Goal: Transaction & Acquisition: Purchase product/service

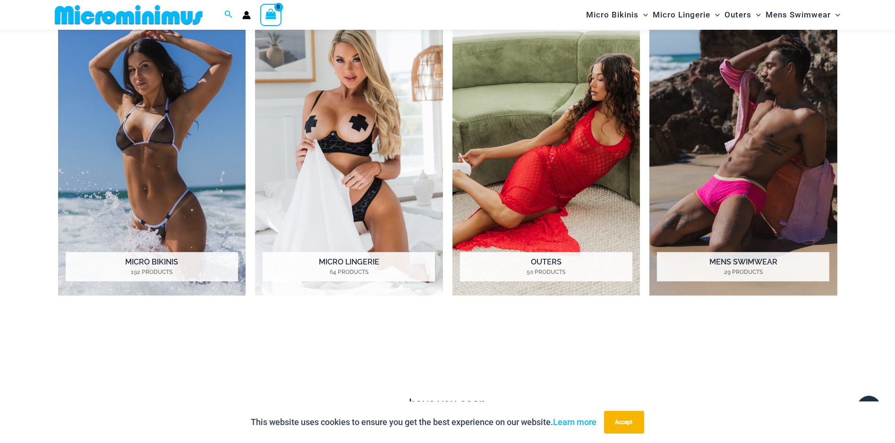
scroll to position [890, 0]
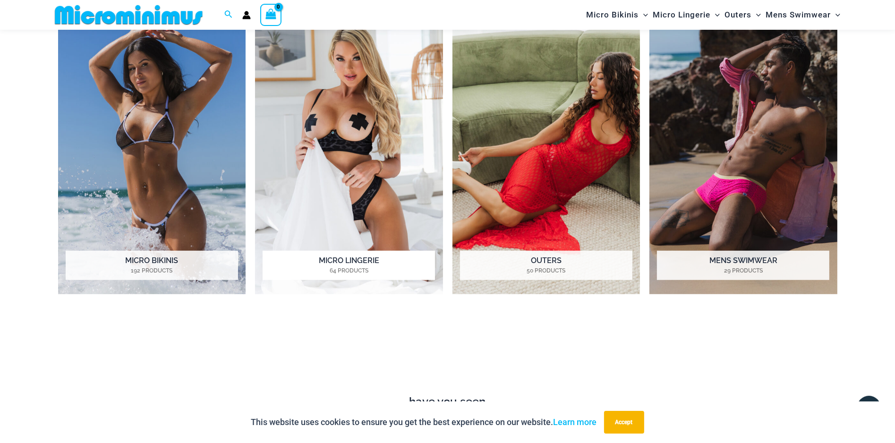
click at [336, 157] on img "Visit product category Micro Lingerie" at bounding box center [349, 150] width 188 height 289
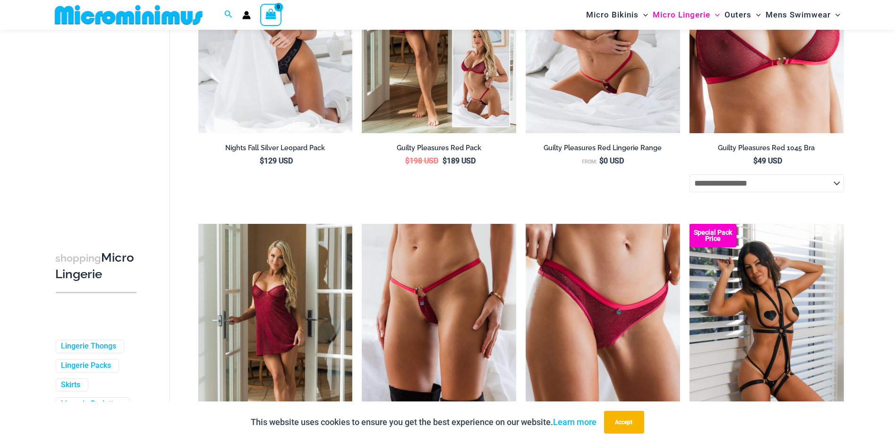
scroll to position [276, 0]
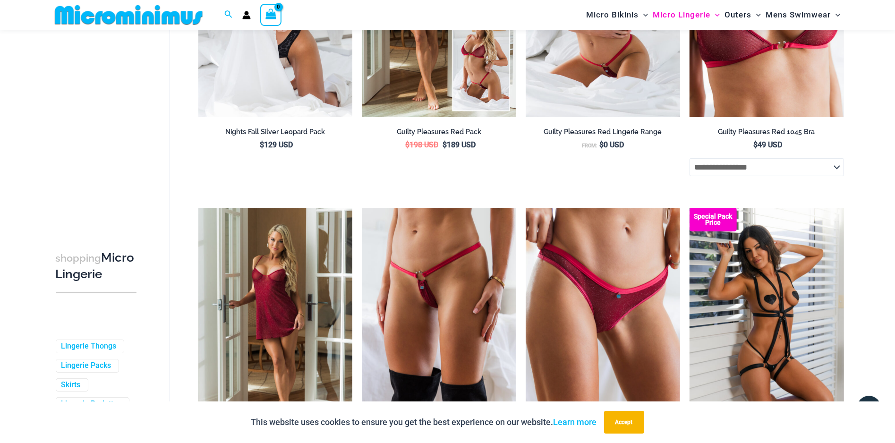
drag, startPoint x: 0, startPoint y: 0, endPoint x: 504, endPoint y: 261, distance: 568.0
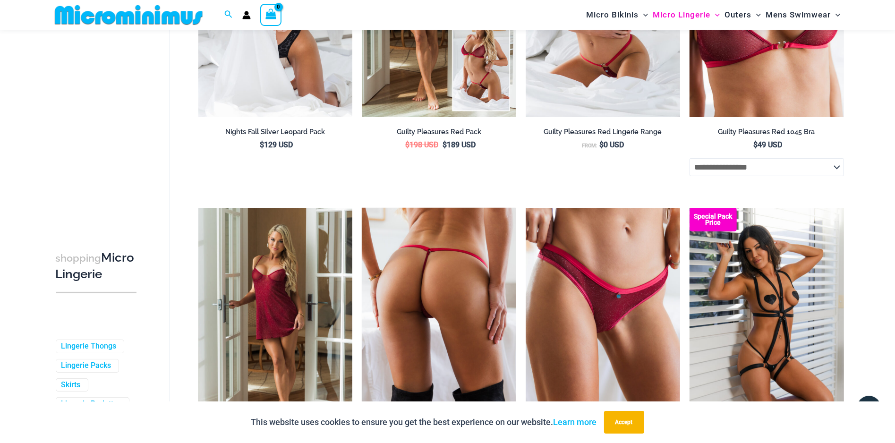
click at [504, 261] on div at bounding box center [439, 323] width 154 height 231
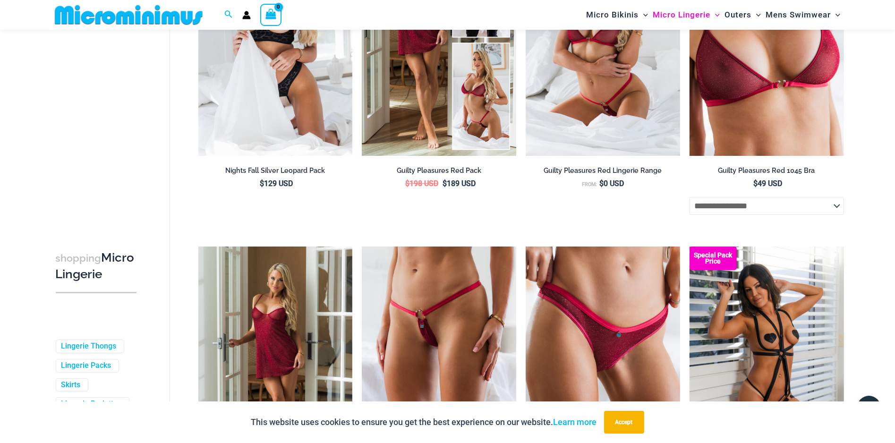
scroll to position [181, 0]
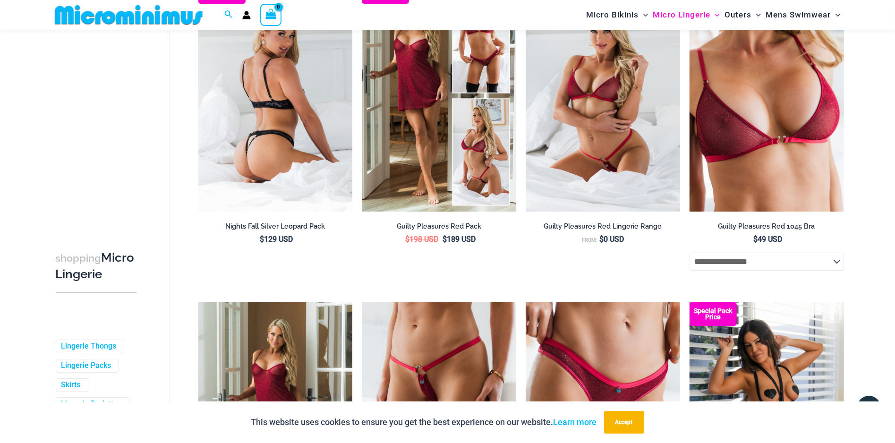
click at [309, 152] on img at bounding box center [275, 95] width 154 height 231
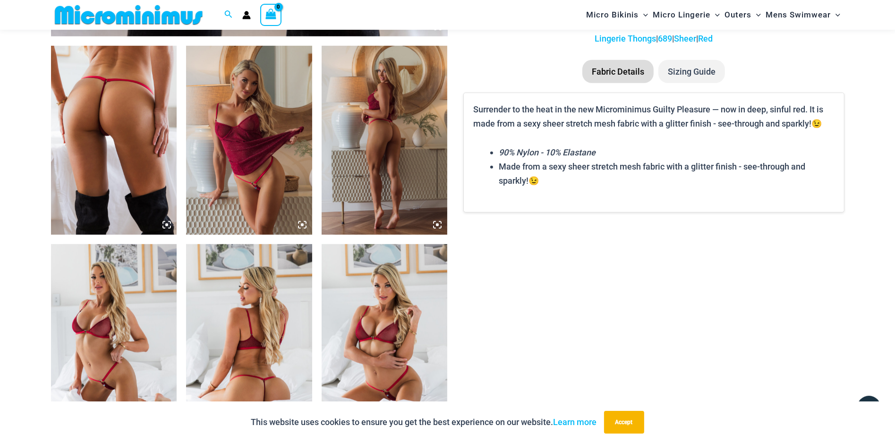
scroll to position [700, 0]
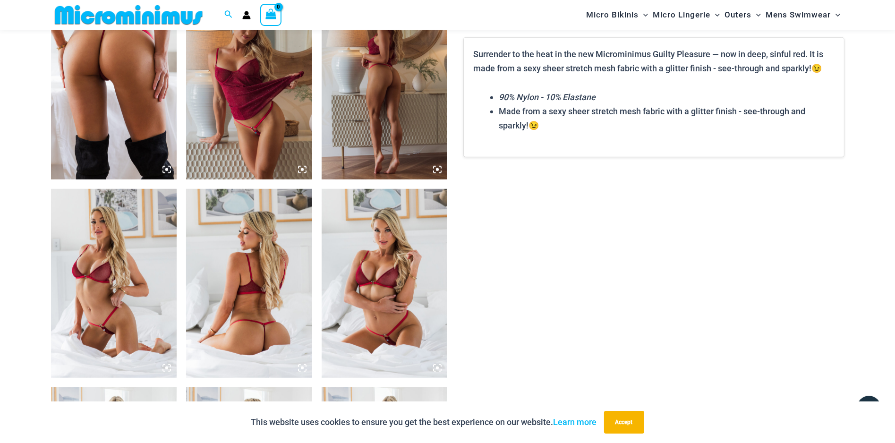
click at [392, 337] on img at bounding box center [385, 283] width 126 height 189
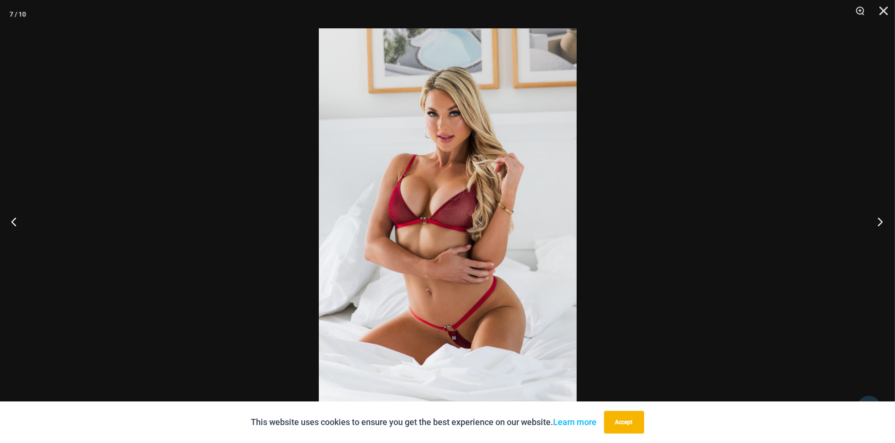
click at [882, 220] on button "Next" at bounding box center [877, 221] width 35 height 47
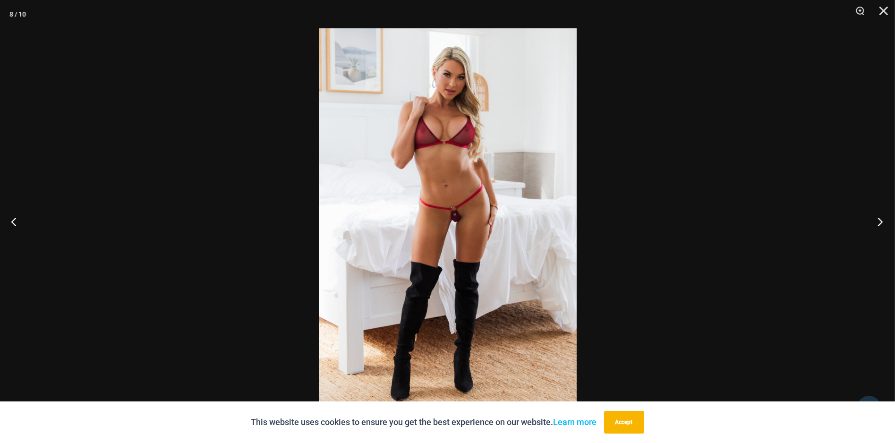
click at [882, 220] on button "Next" at bounding box center [877, 221] width 35 height 47
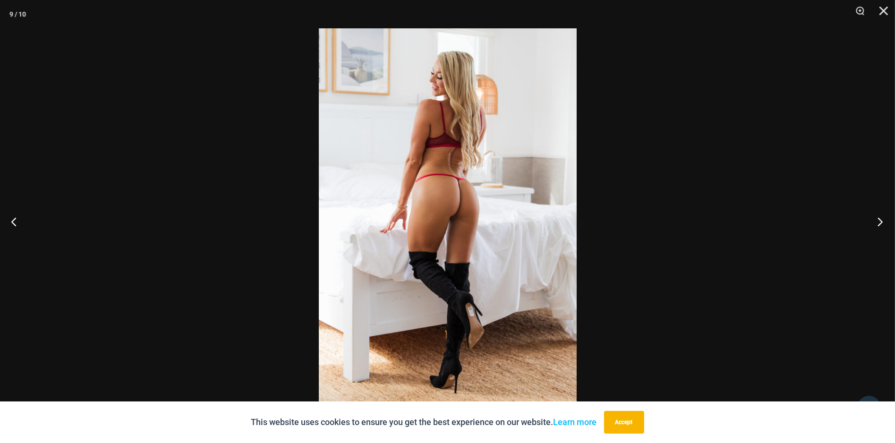
click at [882, 220] on button "Next" at bounding box center [877, 221] width 35 height 47
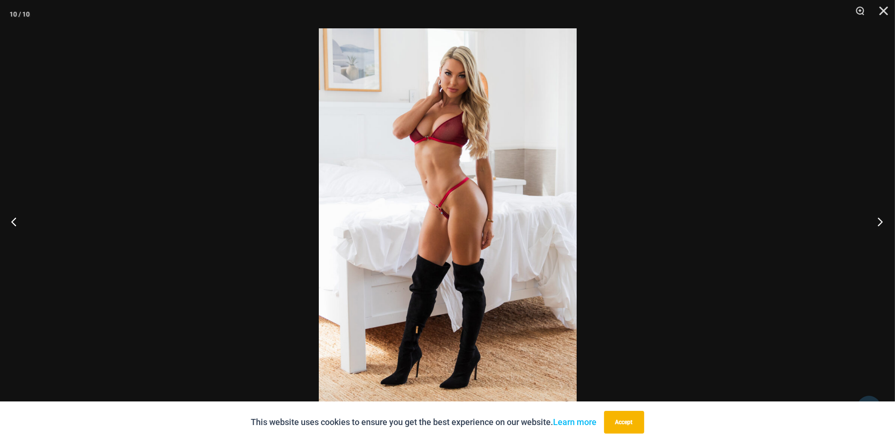
click at [882, 220] on button "Next" at bounding box center [877, 221] width 35 height 47
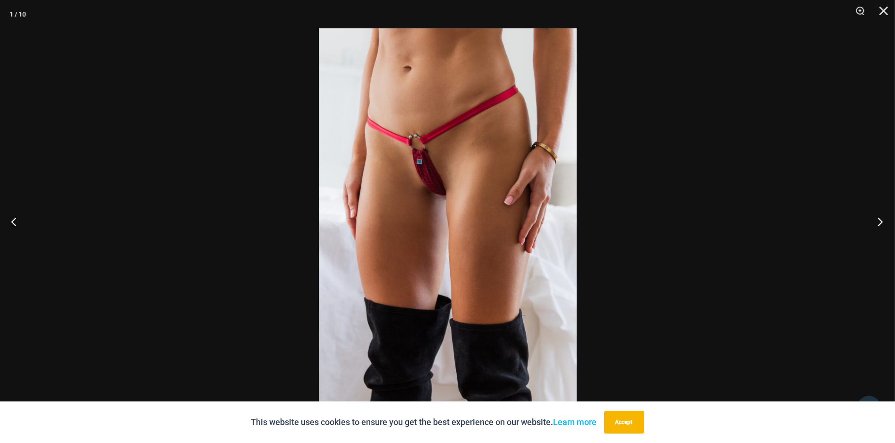
click at [882, 220] on button "Next" at bounding box center [877, 221] width 35 height 47
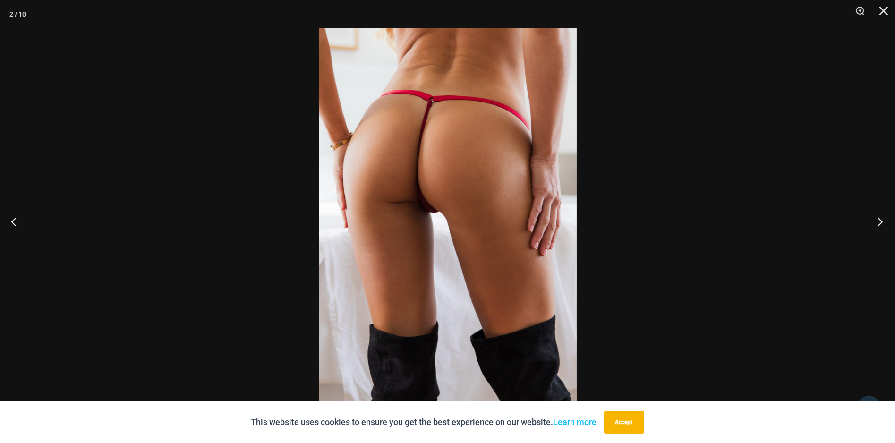
click at [882, 220] on button "Next" at bounding box center [877, 221] width 35 height 47
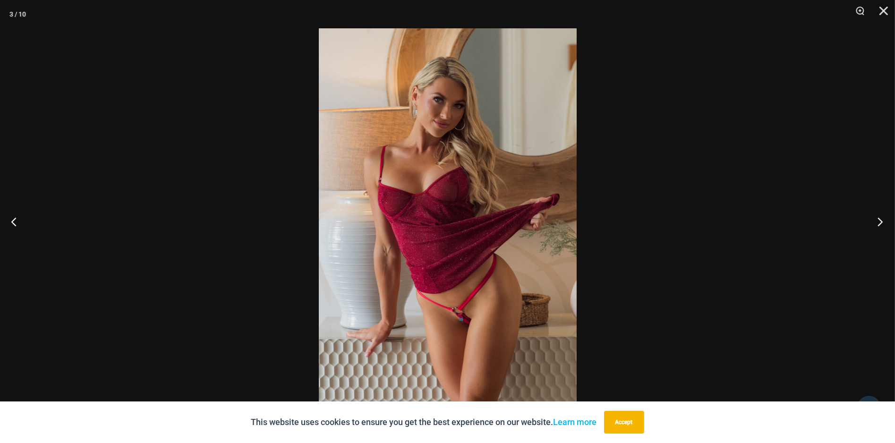
click at [882, 220] on button "Next" at bounding box center [877, 221] width 35 height 47
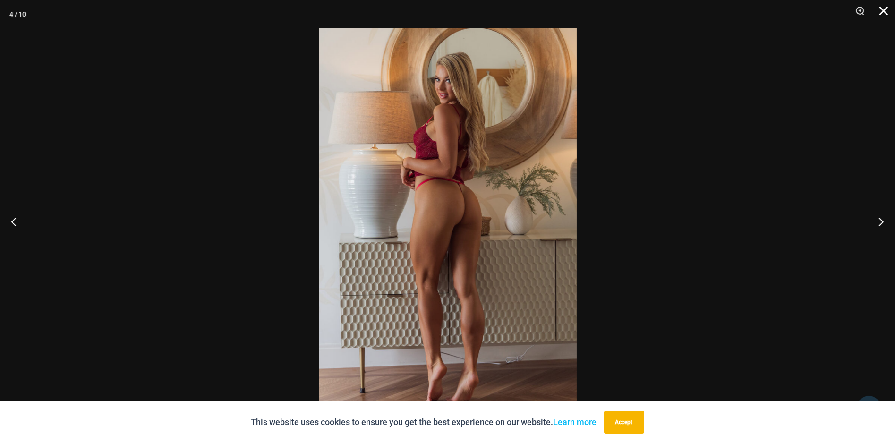
click at [884, 15] on button "Close" at bounding box center [881, 14] width 24 height 28
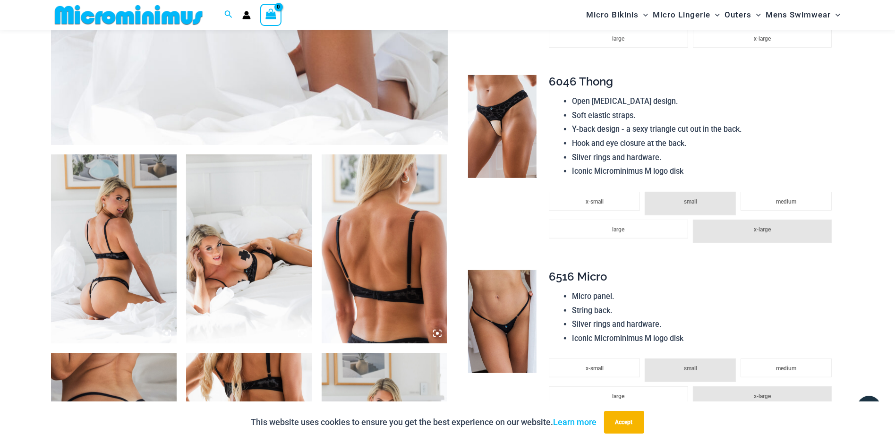
scroll to position [558, 0]
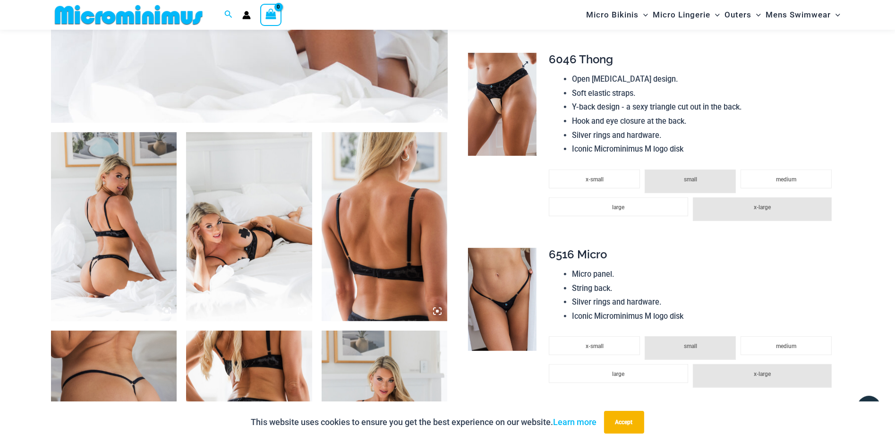
click at [512, 97] on img at bounding box center [502, 104] width 68 height 103
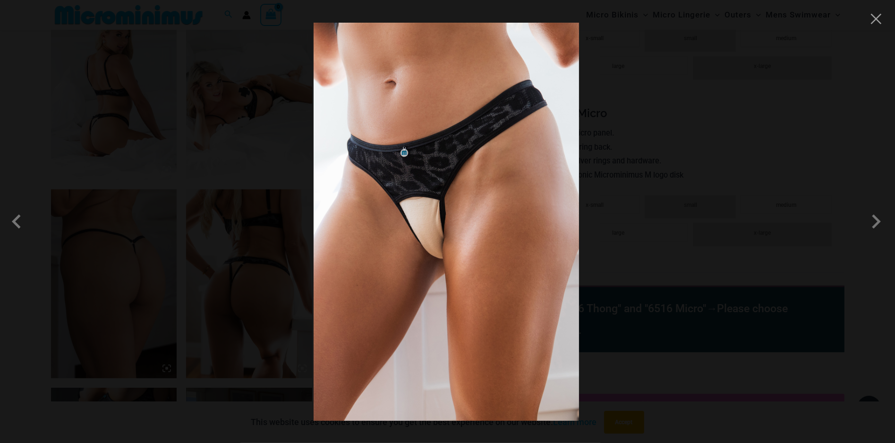
scroll to position [700, 0]
click at [877, 222] on span at bounding box center [876, 221] width 28 height 28
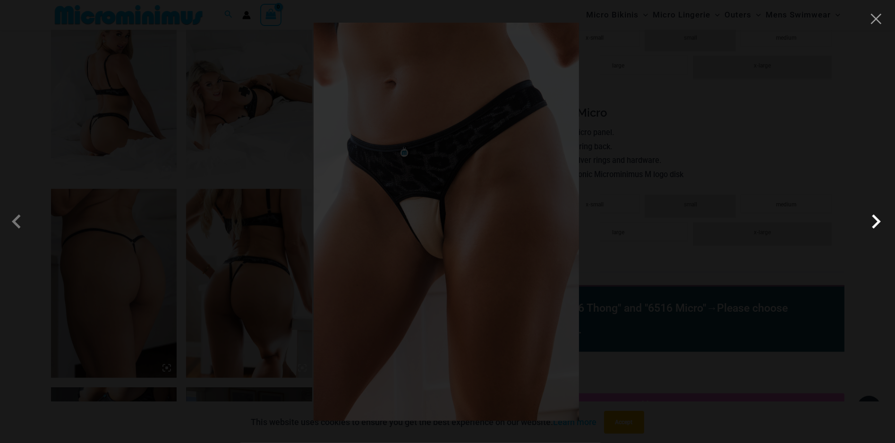
click at [877, 222] on span at bounding box center [876, 221] width 28 height 28
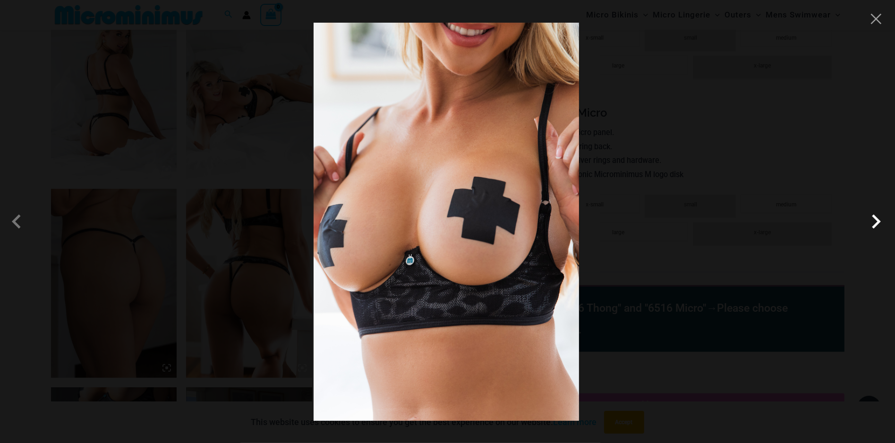
click at [877, 222] on span at bounding box center [876, 221] width 28 height 28
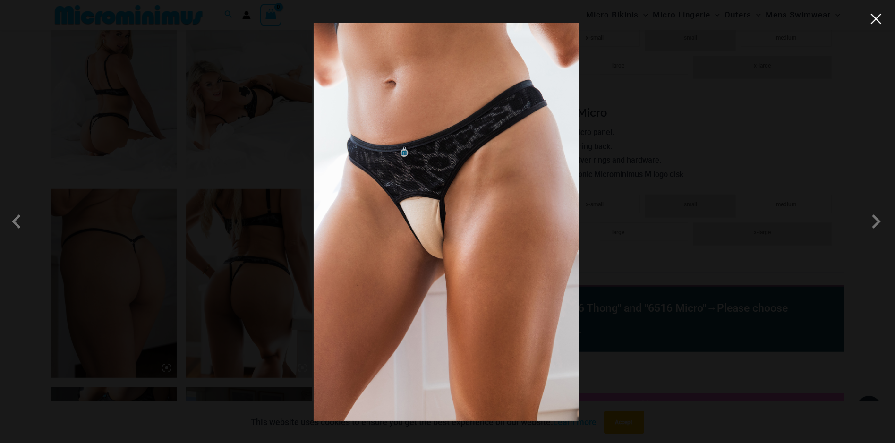
click at [873, 23] on button "Close" at bounding box center [876, 19] width 14 height 14
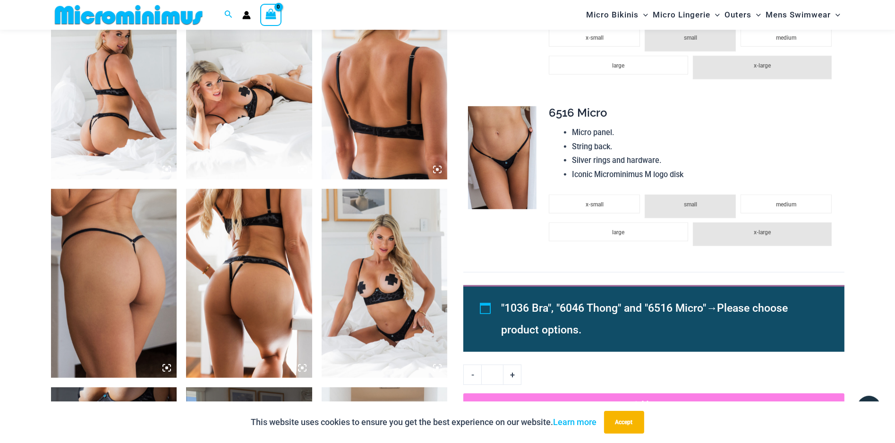
click at [247, 263] on img at bounding box center [249, 283] width 126 height 189
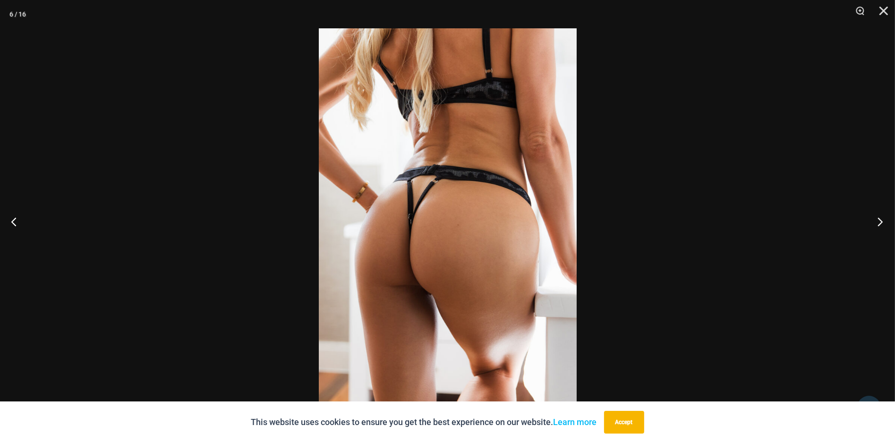
click at [873, 218] on button "Next" at bounding box center [877, 221] width 35 height 47
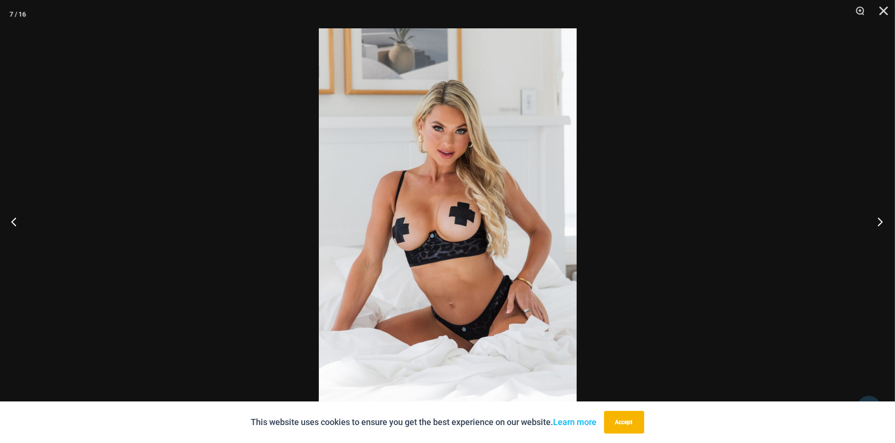
click at [873, 218] on button "Next" at bounding box center [877, 221] width 35 height 47
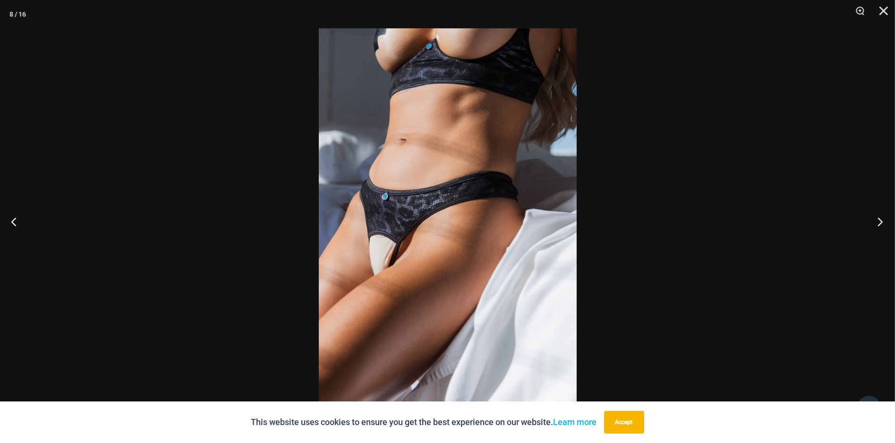
click at [873, 218] on button "Next" at bounding box center [877, 221] width 35 height 47
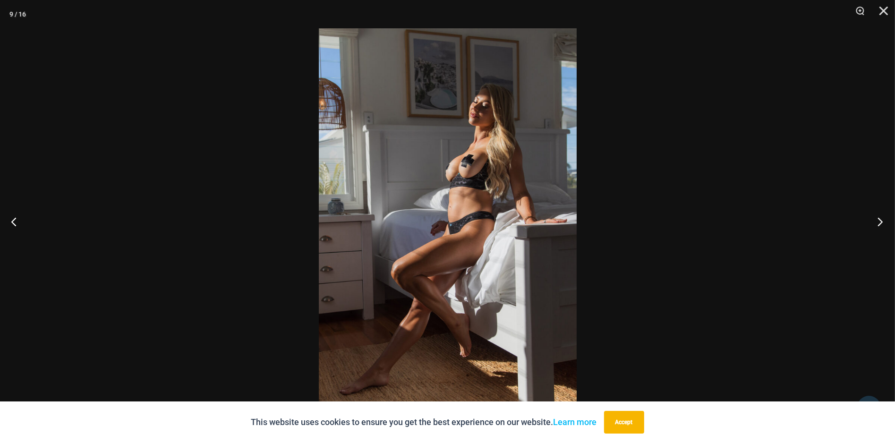
click at [873, 218] on button "Next" at bounding box center [877, 221] width 35 height 47
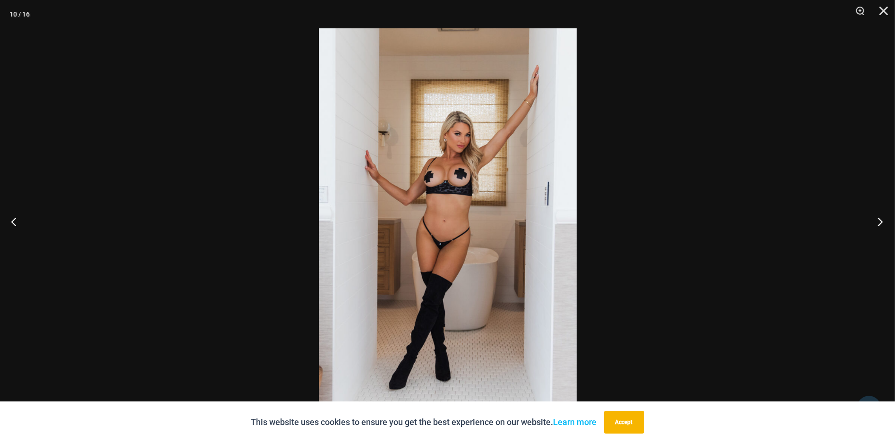
click at [873, 218] on button "Next" at bounding box center [877, 221] width 35 height 47
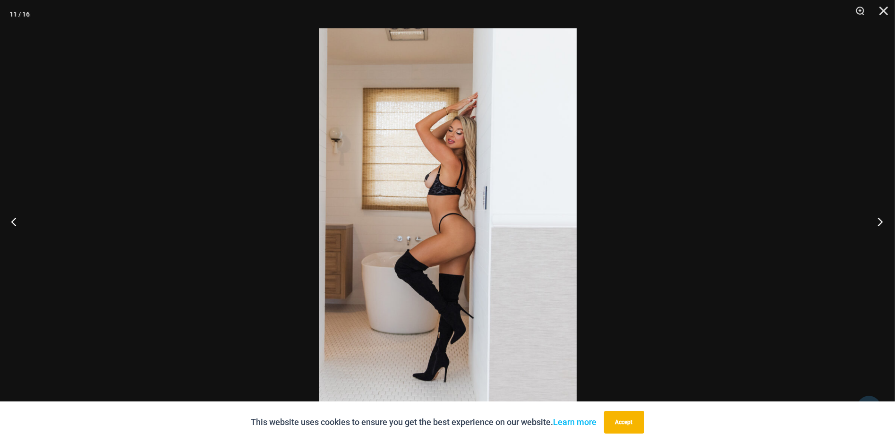
click at [873, 218] on button "Next" at bounding box center [877, 221] width 35 height 47
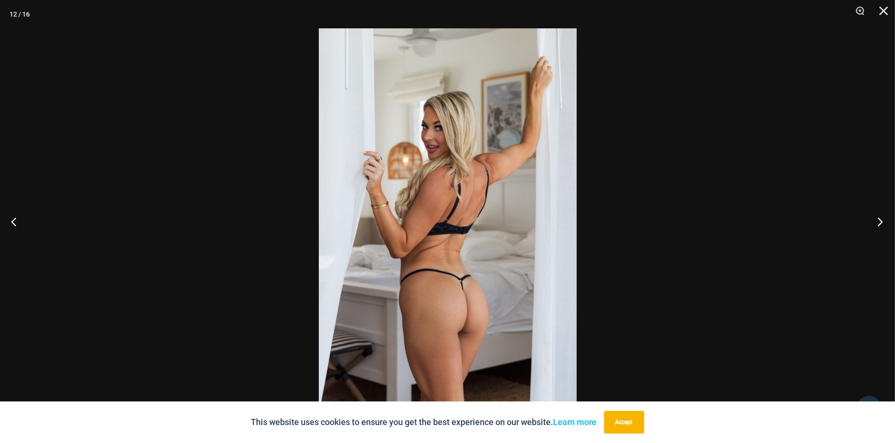
click at [873, 218] on button "Next" at bounding box center [877, 221] width 35 height 47
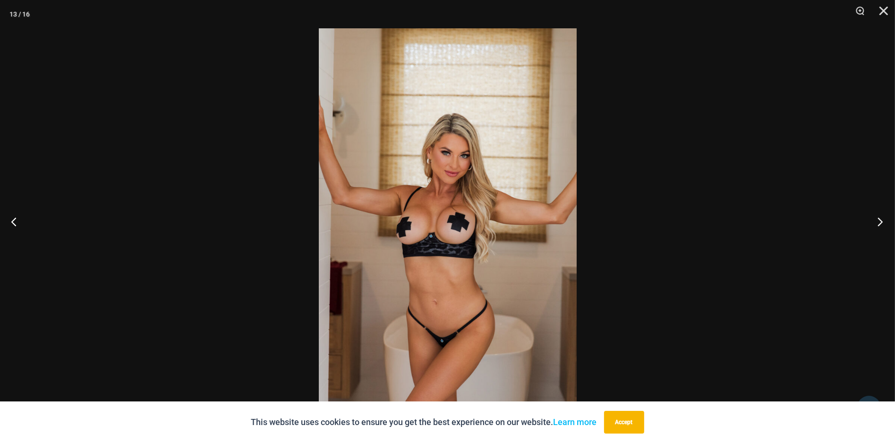
click at [873, 218] on button "Next" at bounding box center [877, 221] width 35 height 47
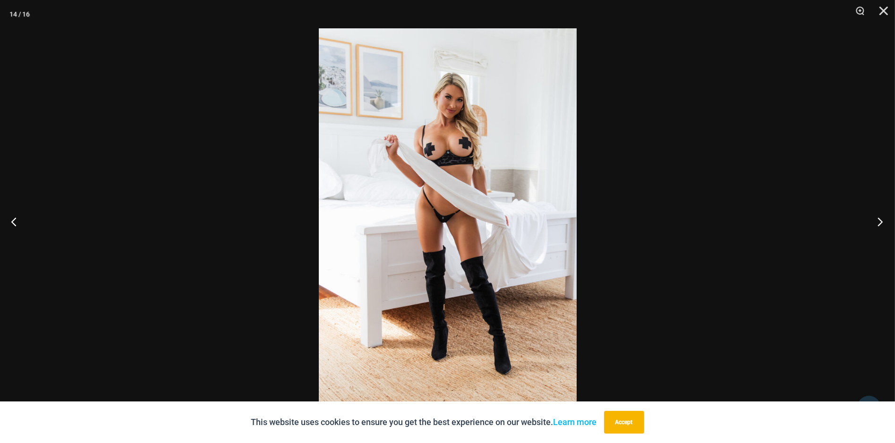
click at [873, 218] on button "Next" at bounding box center [877, 221] width 35 height 47
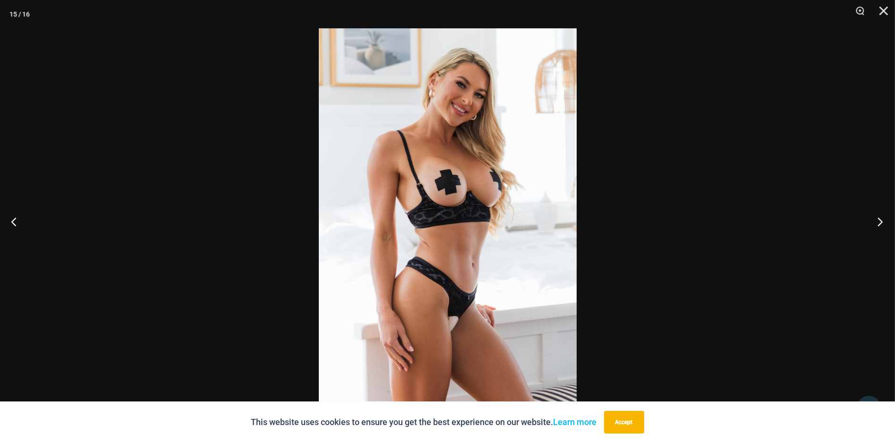
click at [873, 218] on button "Next" at bounding box center [877, 221] width 35 height 47
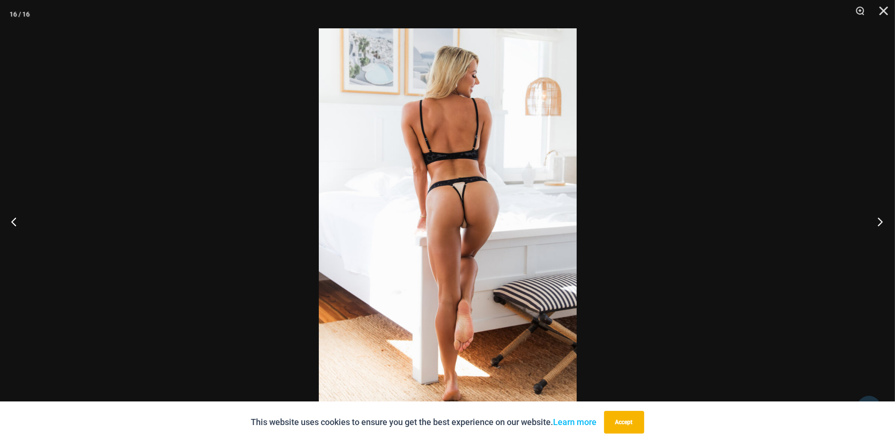
click at [873, 218] on button "Next" at bounding box center [877, 221] width 35 height 47
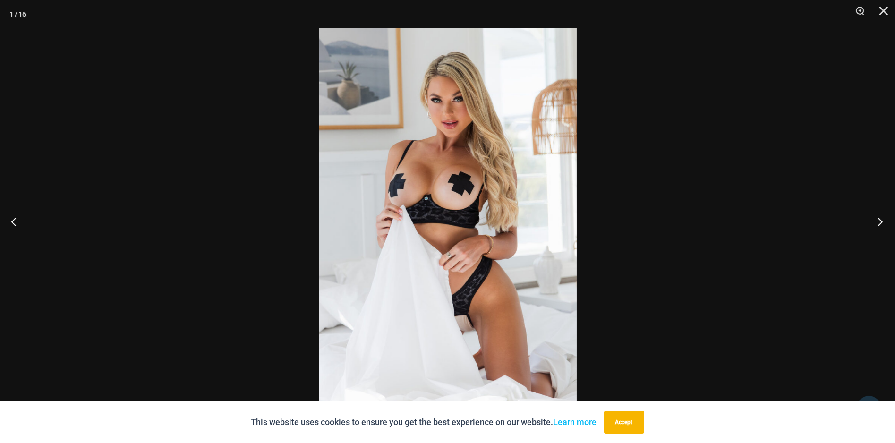
click at [873, 218] on button "Next" at bounding box center [877, 221] width 35 height 47
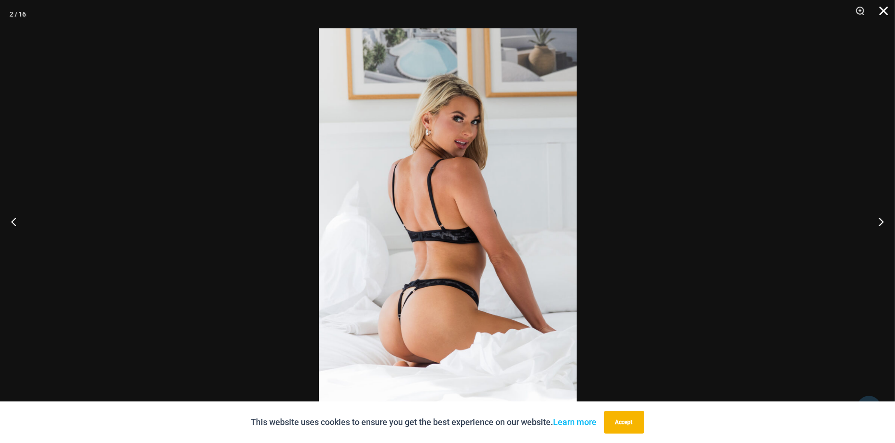
click at [886, 13] on button "Close" at bounding box center [881, 14] width 24 height 28
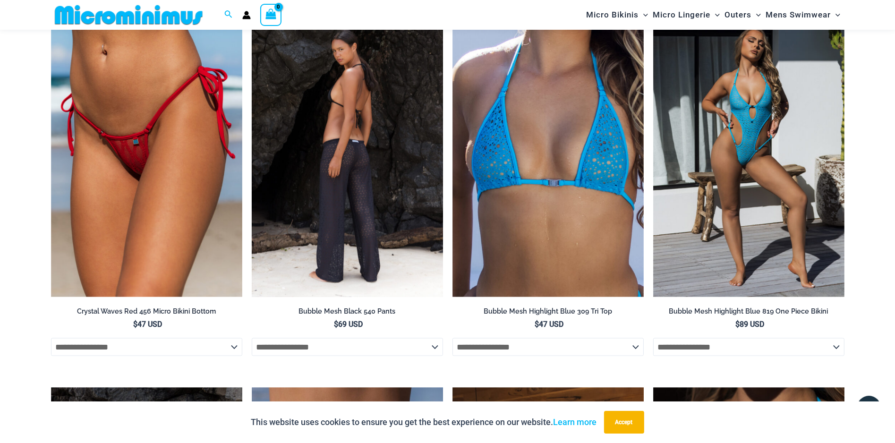
scroll to position [1645, 0]
